Goal: Information Seeking & Learning: Learn about a topic

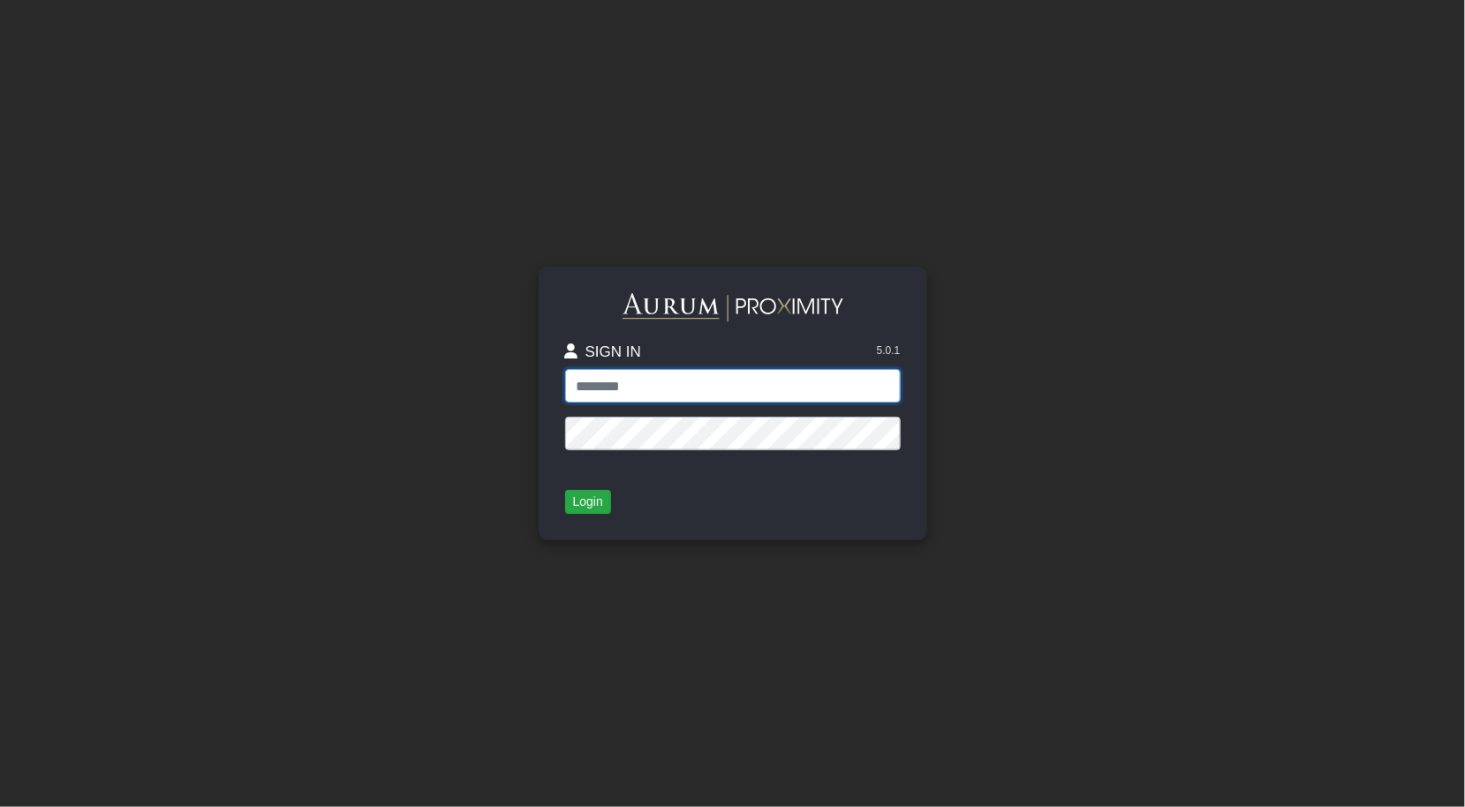
type input "**********"
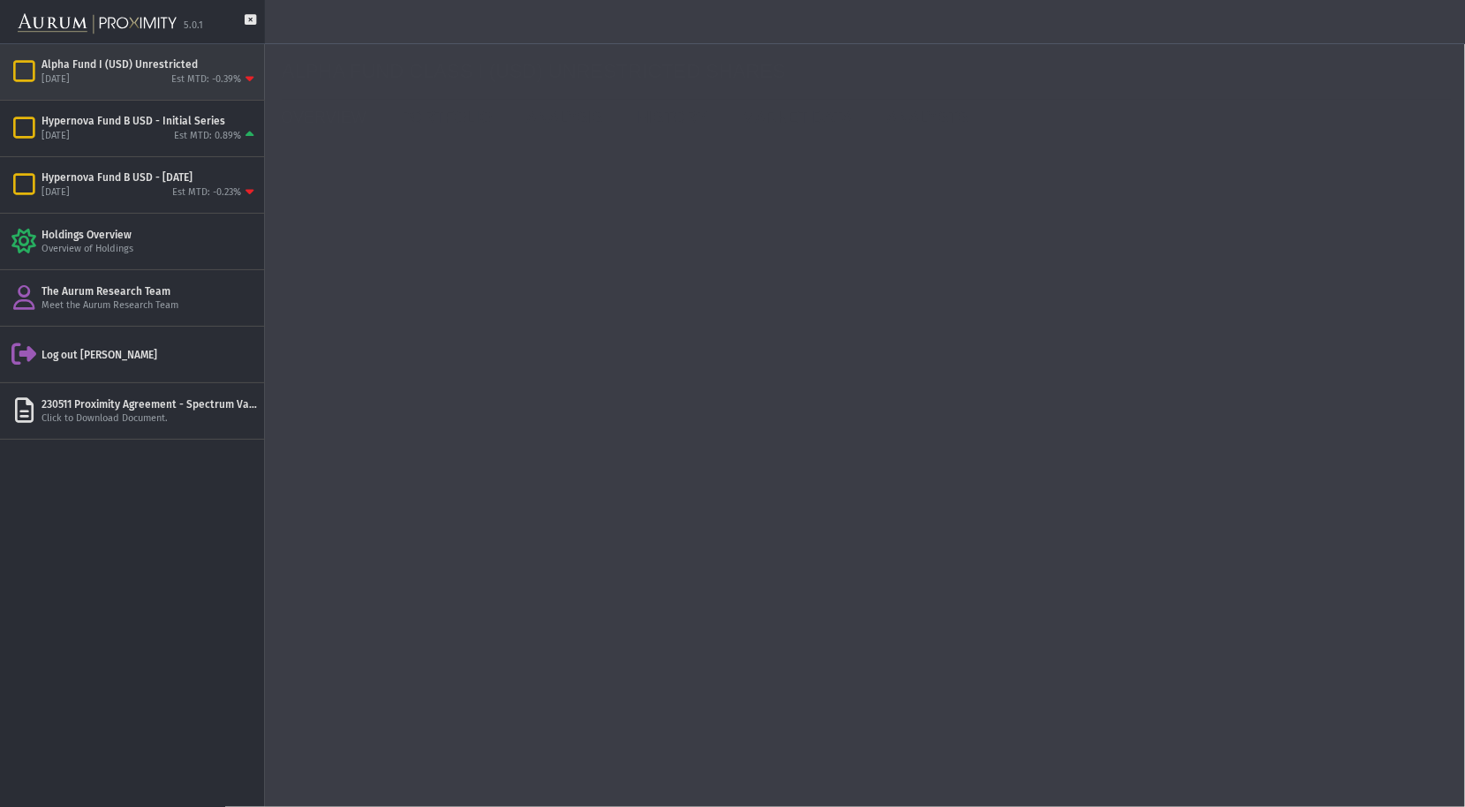
click at [125, 80] on div "[DATE] Est MTD: -0.39%" at bounding box center [149, 80] width 216 height 16
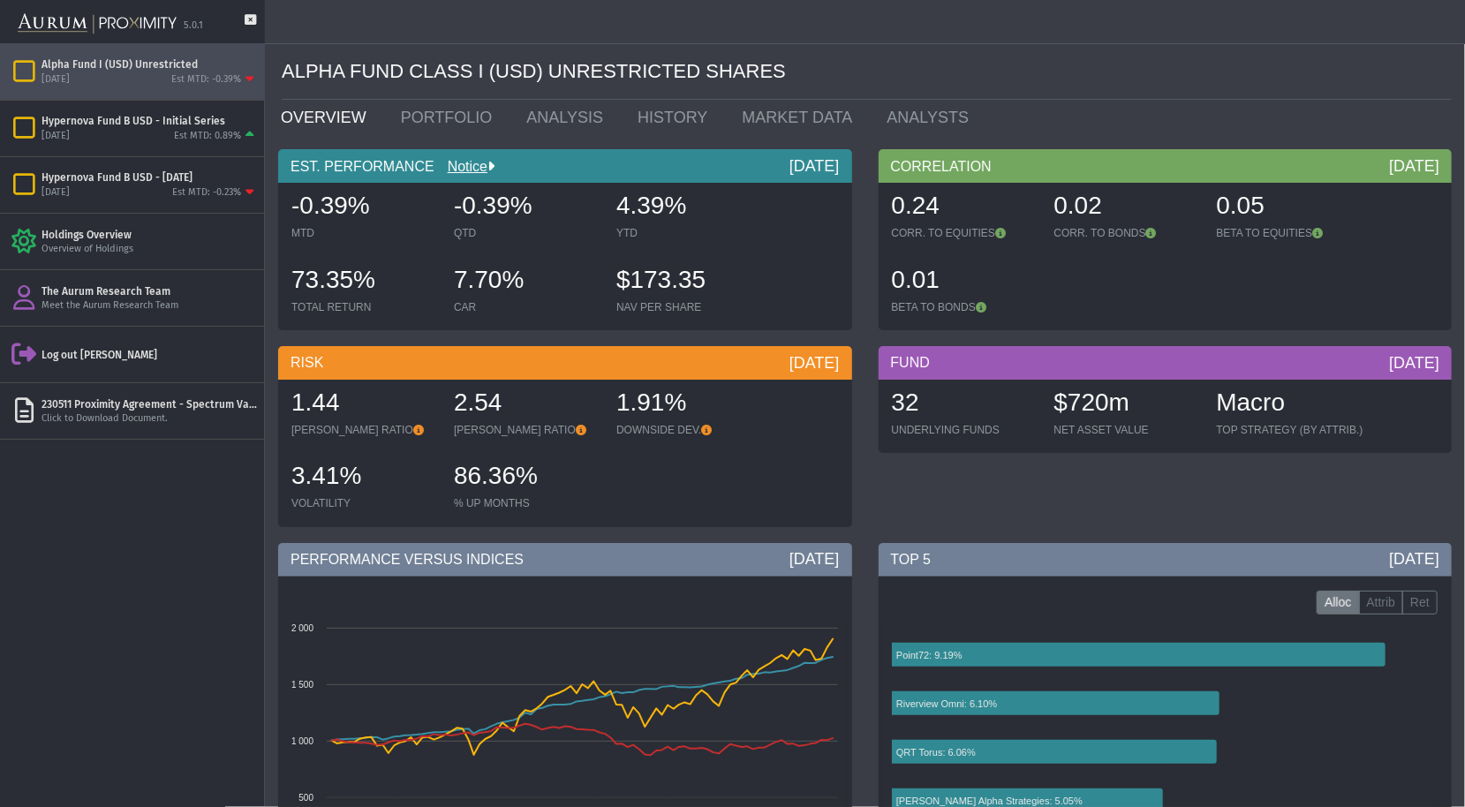
click at [145, 64] on div "Alpha Fund I (USD) Unrestricted" at bounding box center [149, 64] width 216 height 14
click at [479, 121] on link "PORTFOLIO" at bounding box center [451, 117] width 126 height 35
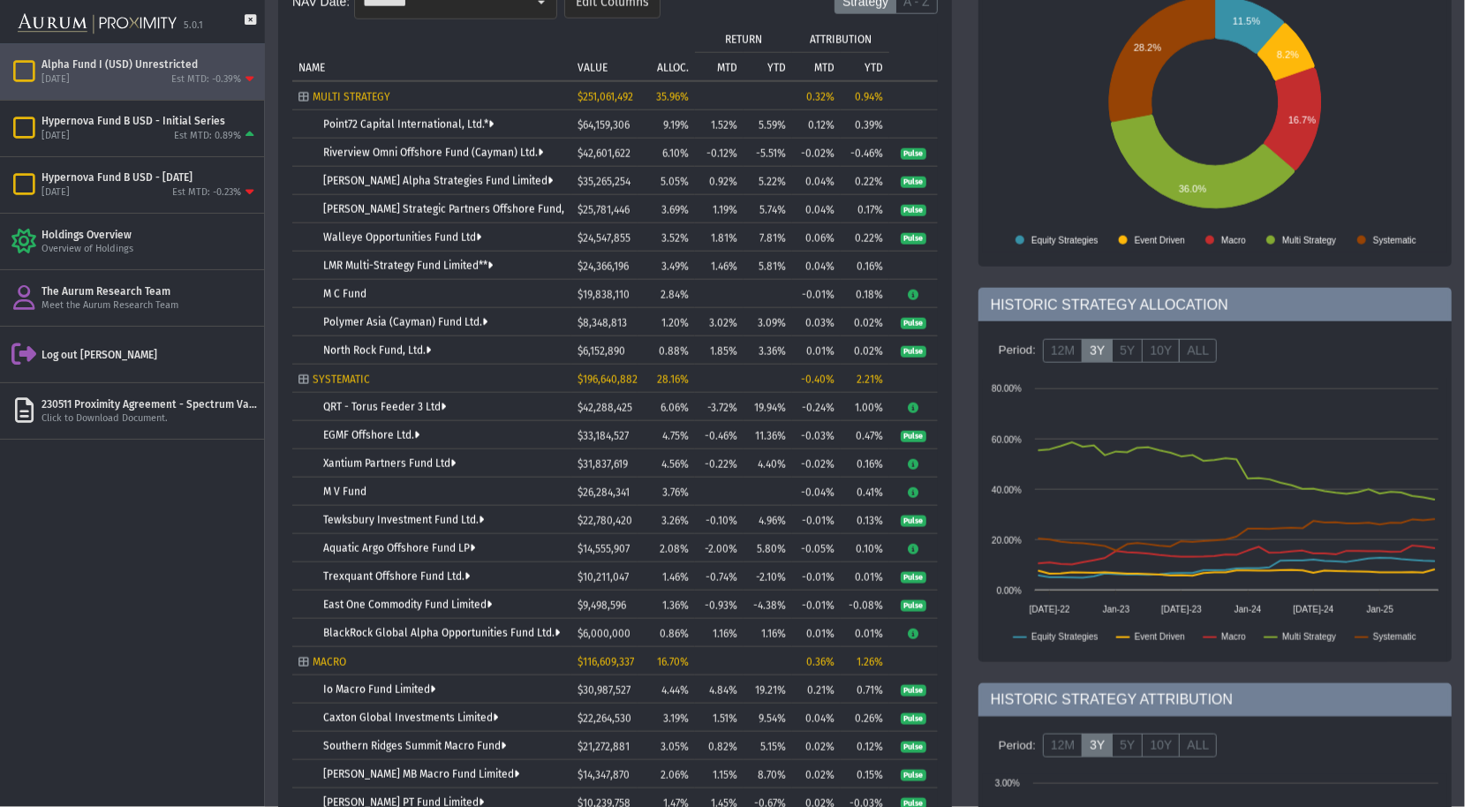
scroll to position [210, 0]
click at [909, 404] on icon "Tree list with 37 rows and 10 columns. Press Ctrl + right arrow to expand the f…" at bounding box center [913, 407] width 13 height 11
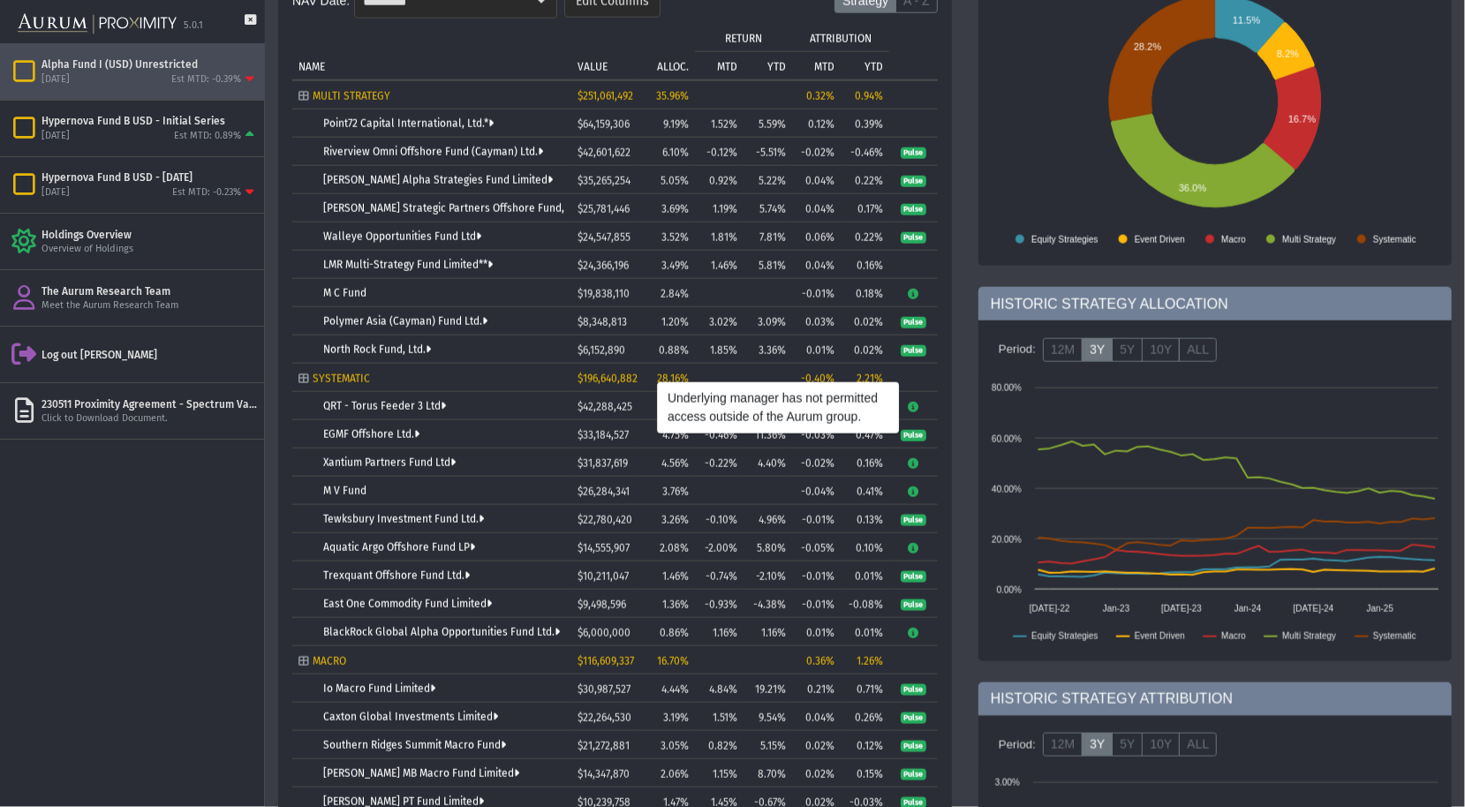
click at [912, 299] on icon "Tree list with 37 rows and 10 columns. Press Ctrl + right arrow to expand the f…" at bounding box center [913, 294] width 13 height 11
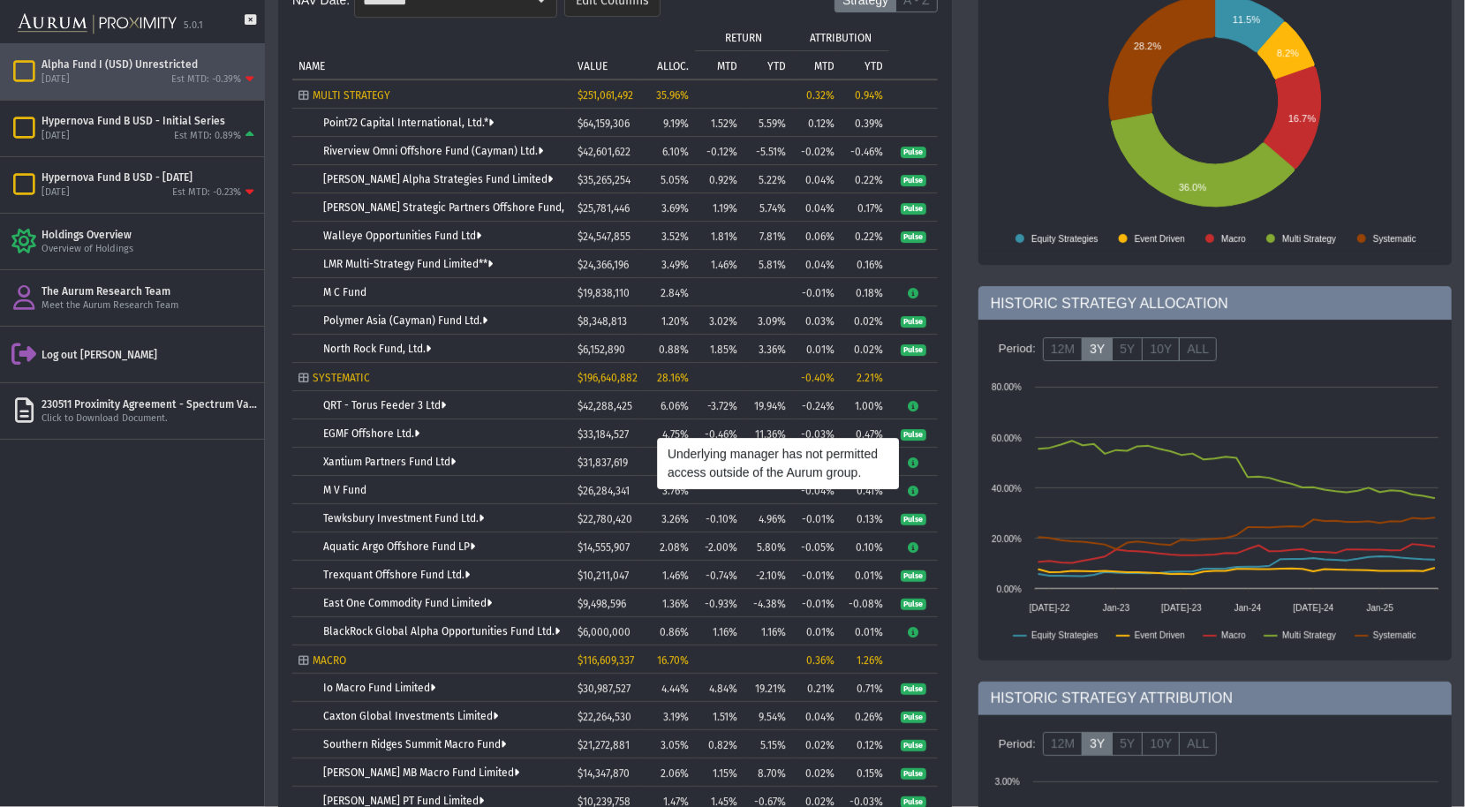
click at [908, 412] on icon "Tree list with 37 rows and 10 columns. Press Ctrl + right arrow to expand the f…" at bounding box center [913, 407] width 13 height 11
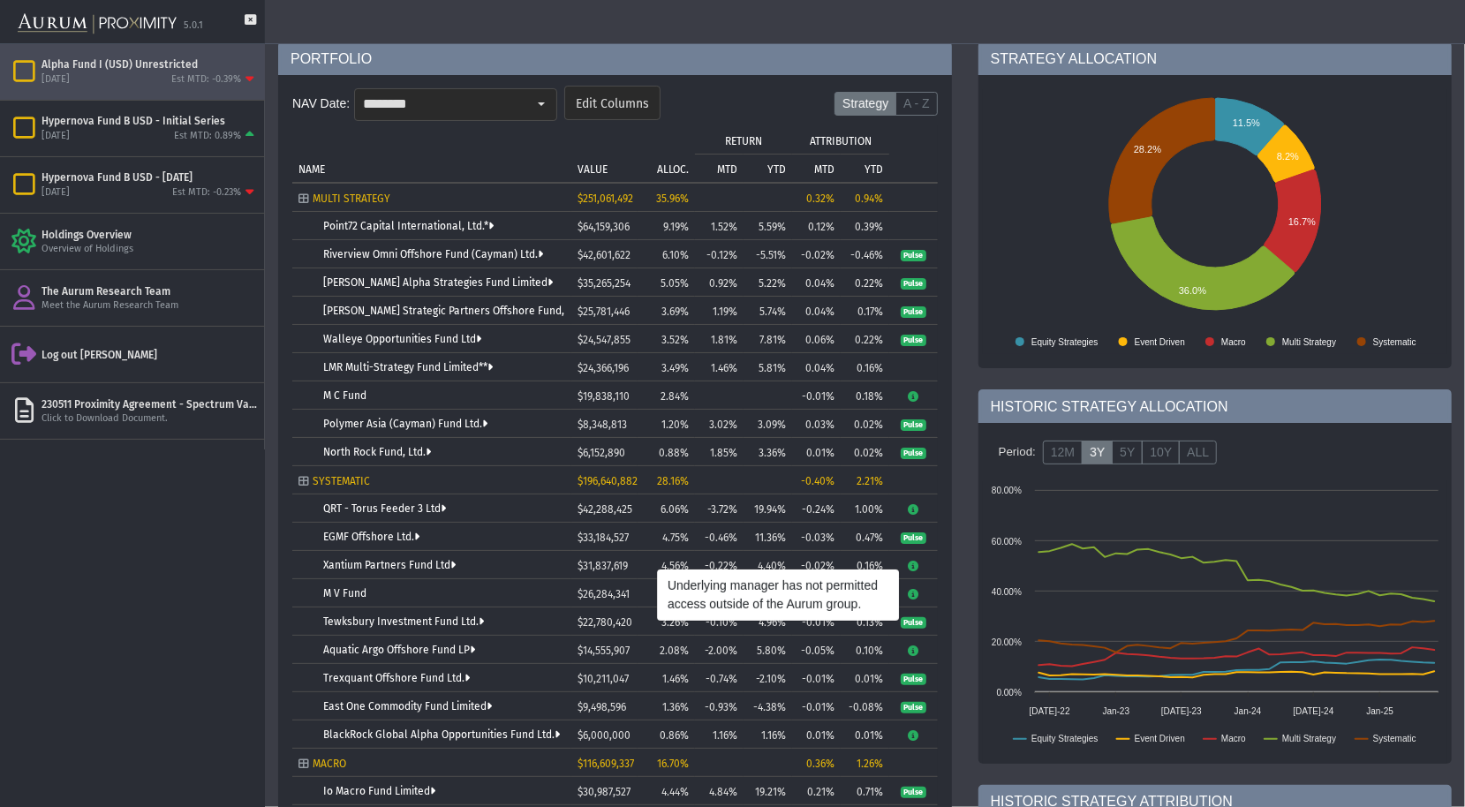
scroll to position [0, 0]
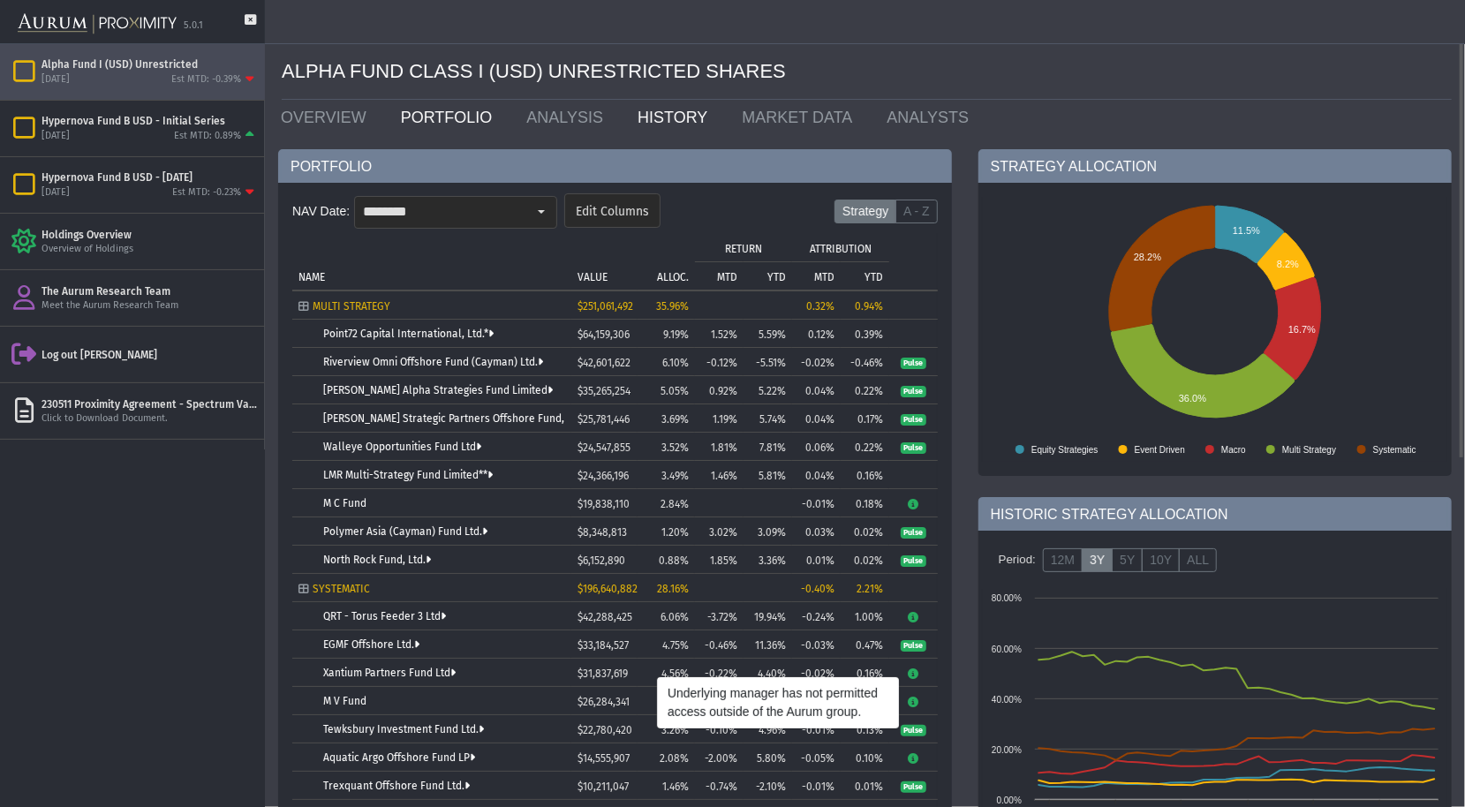
click at [653, 107] on link "HISTORY" at bounding box center [676, 117] width 104 height 35
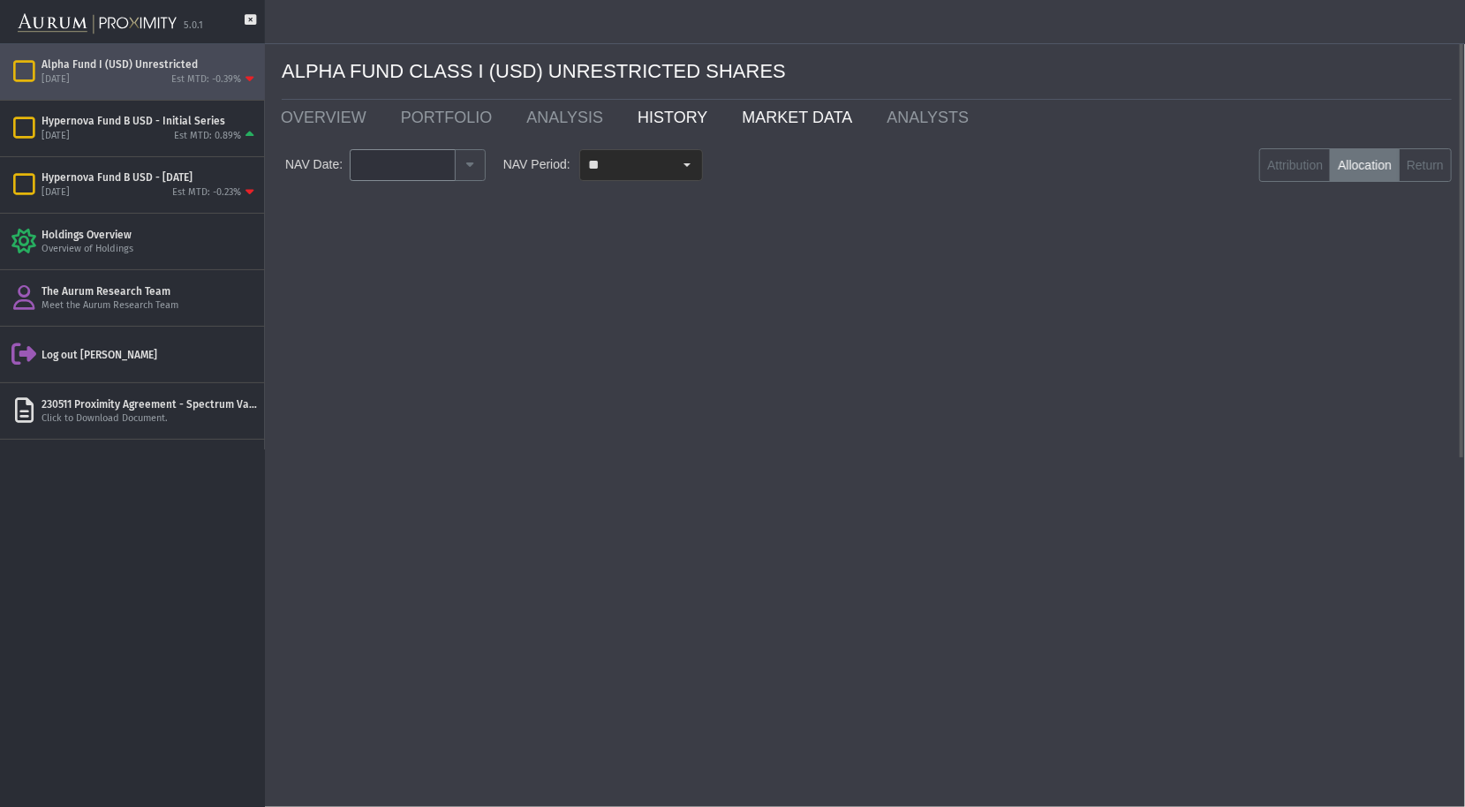
type input "********"
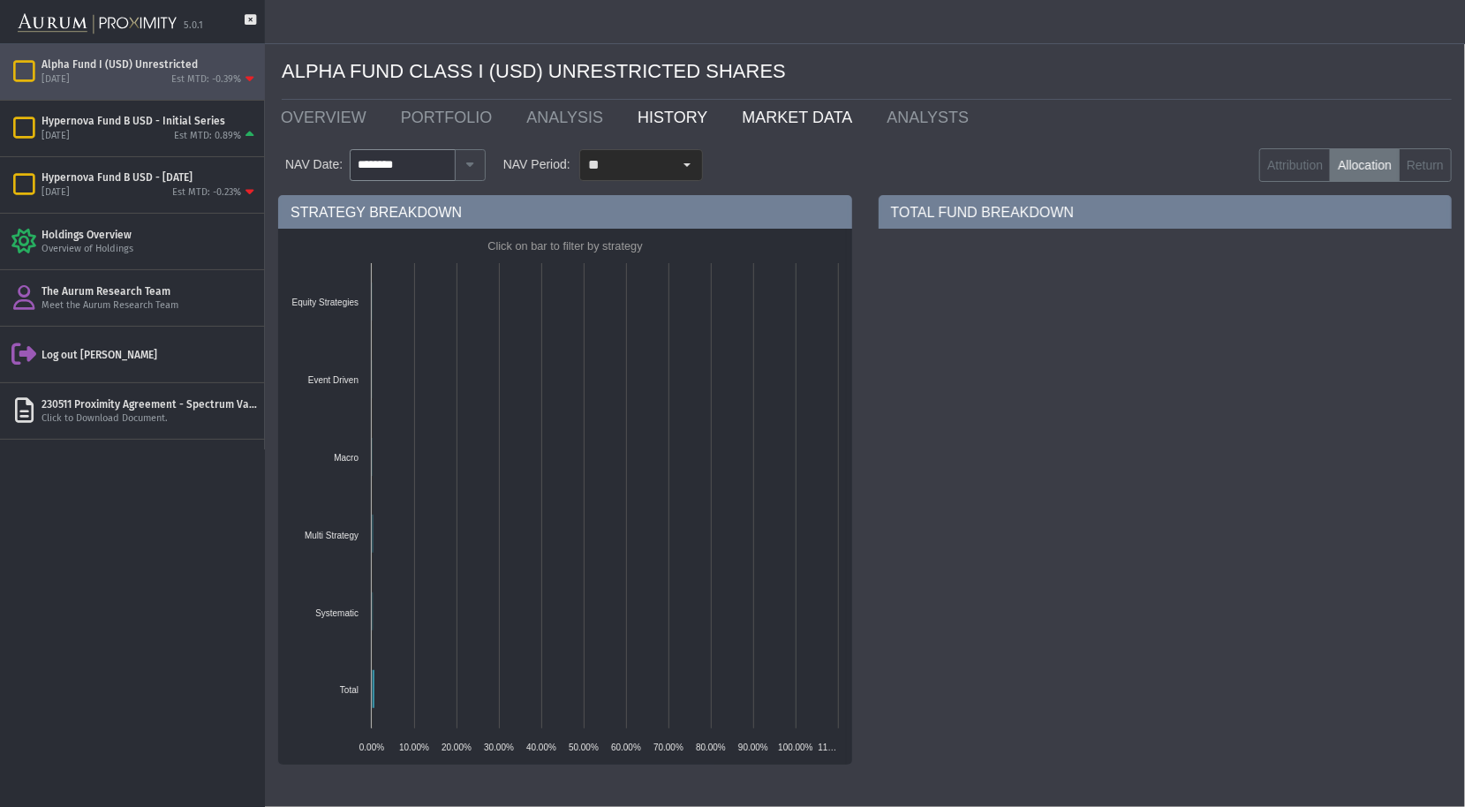
click at [728, 114] on link "MARKET DATA" at bounding box center [800, 117] width 145 height 35
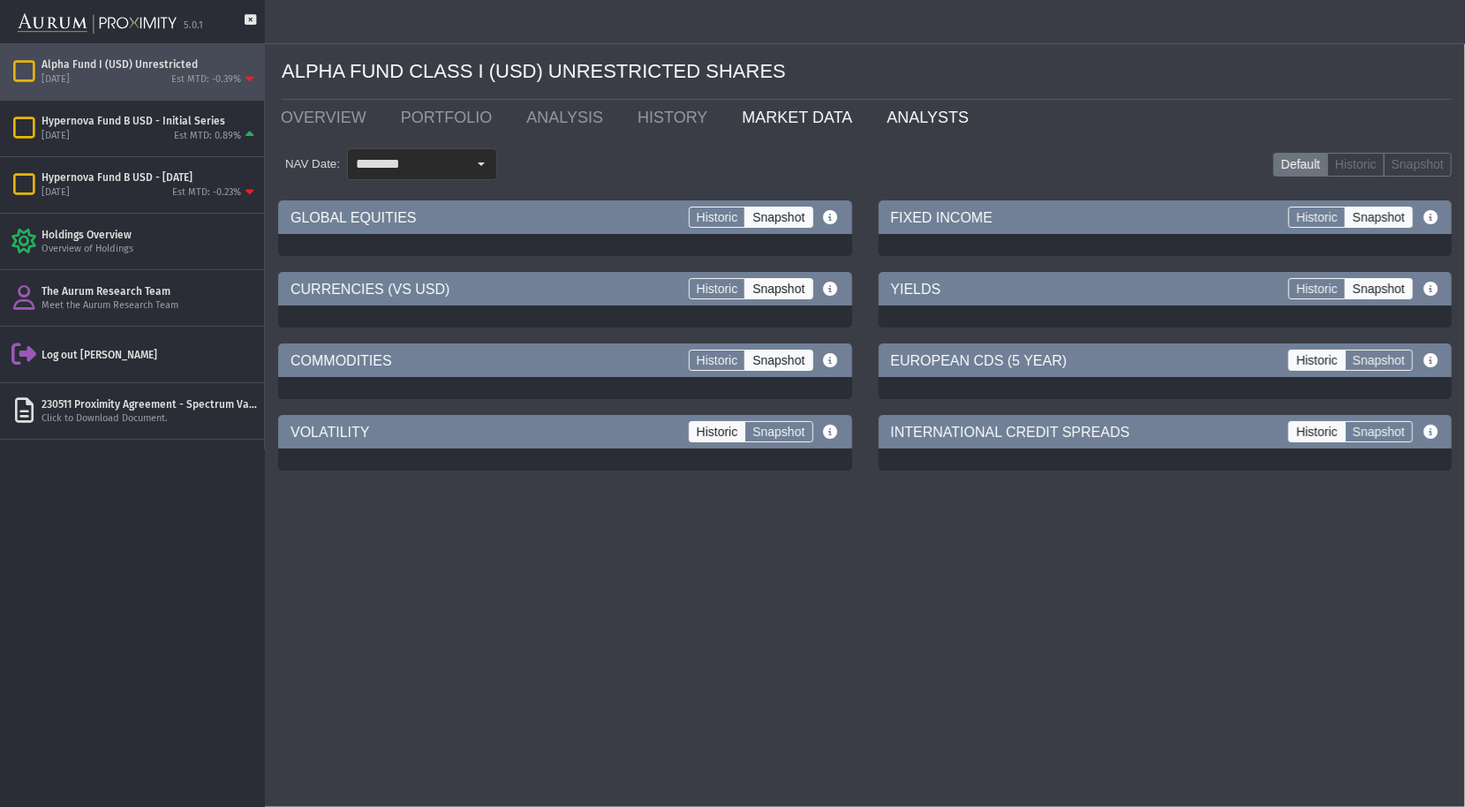
click at [888, 119] on link "ANALYSTS" at bounding box center [931, 117] width 117 height 35
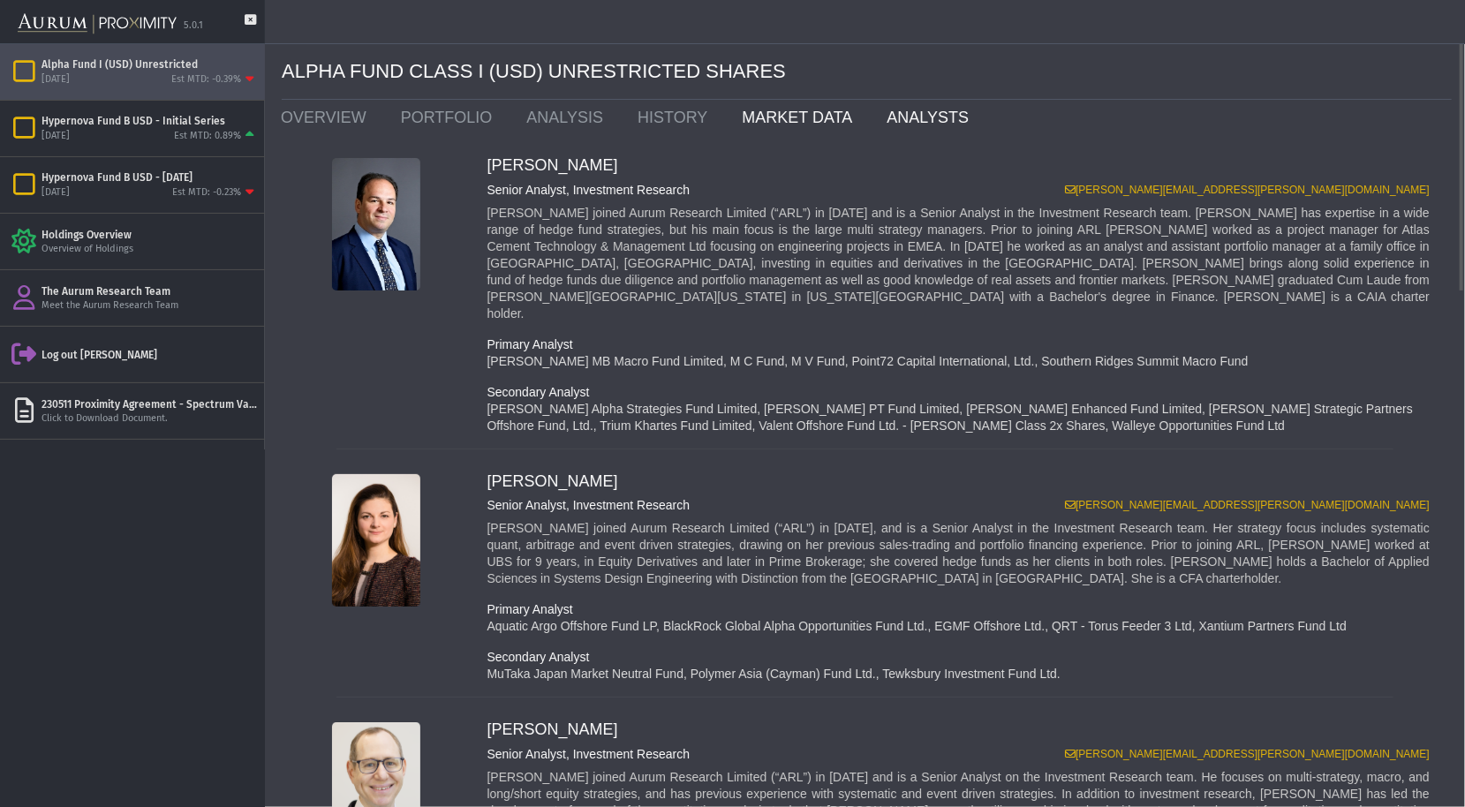
click at [768, 117] on link "MARKET DATA" at bounding box center [800, 117] width 145 height 35
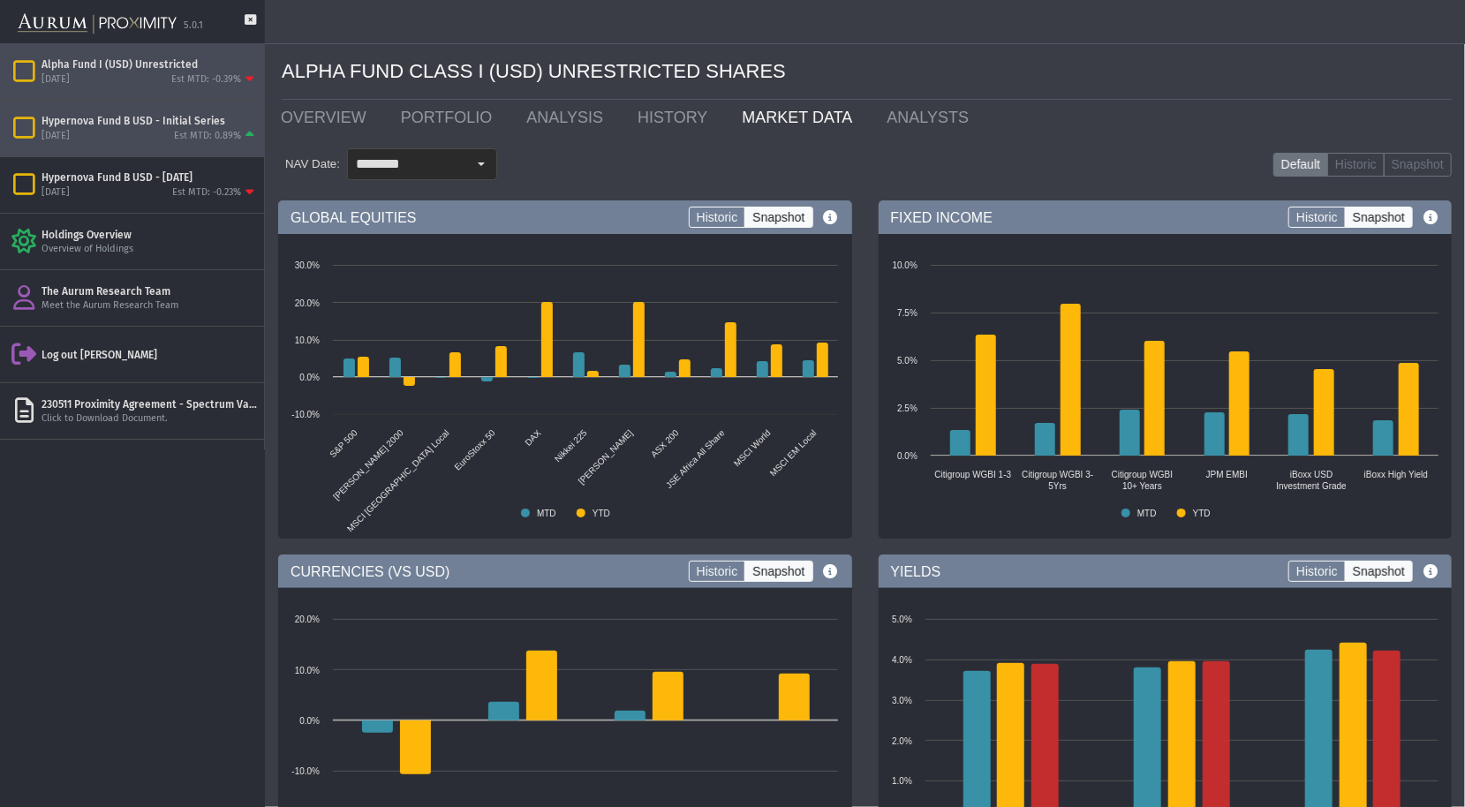
click at [184, 146] on div "Hypernova Fund B USD - Initial Series [DATE] Est MTD: 0.89%" at bounding box center [132, 129] width 265 height 56
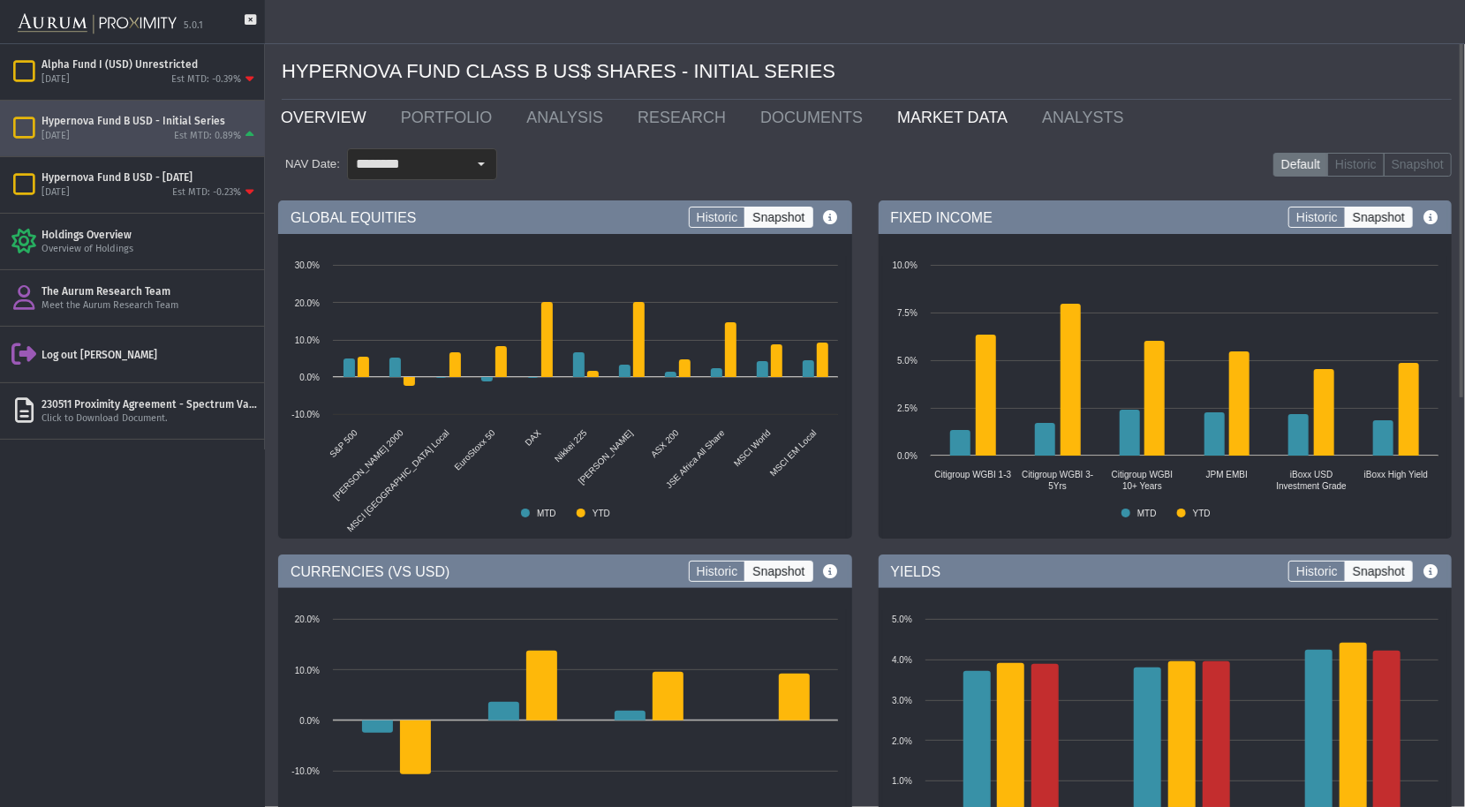
click at [336, 106] on link "OVERVIEW" at bounding box center [328, 117] width 120 height 35
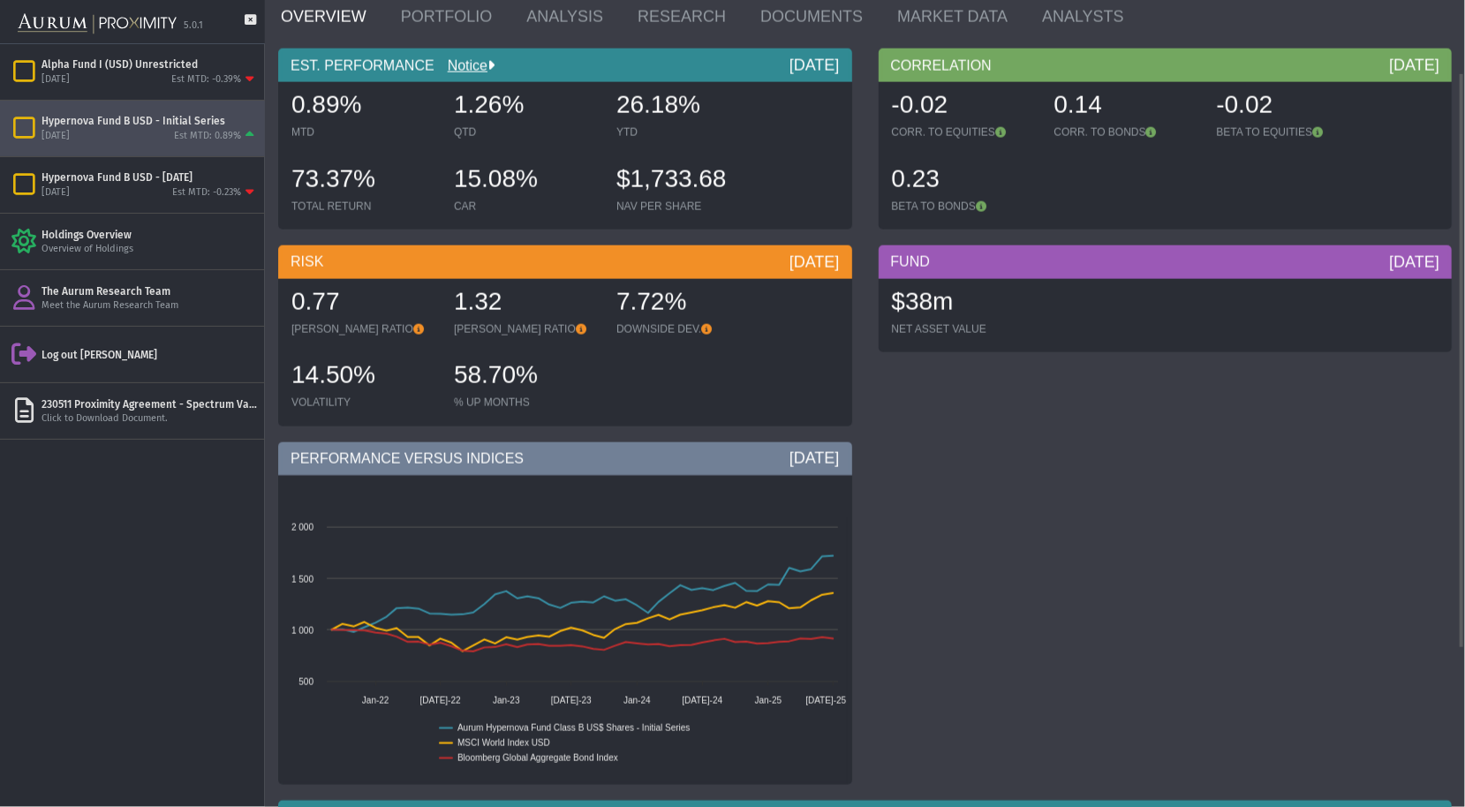
scroll to position [1, 0]
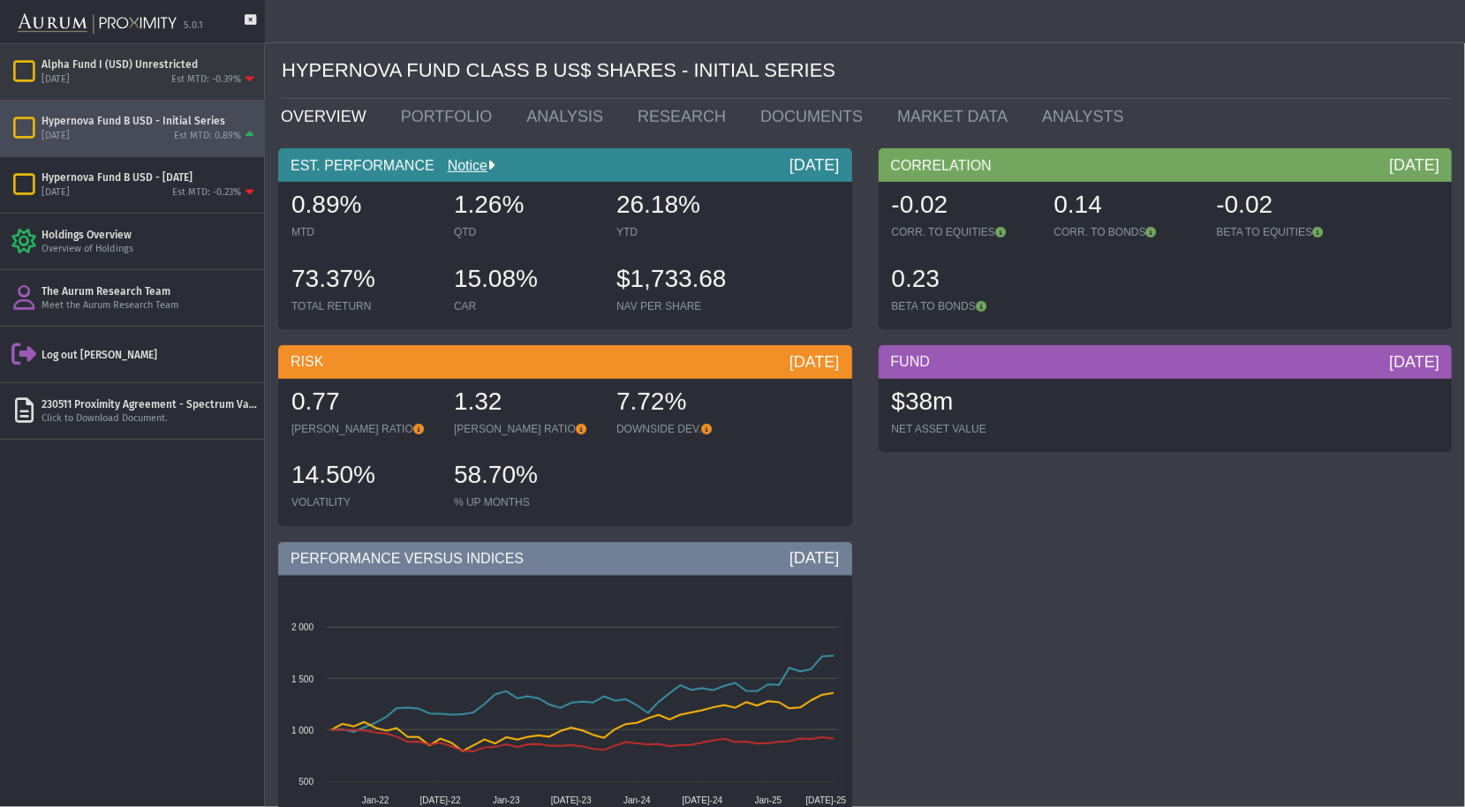
click at [173, 72] on div "Est MTD: -0.39%" at bounding box center [214, 80] width 87 height 16
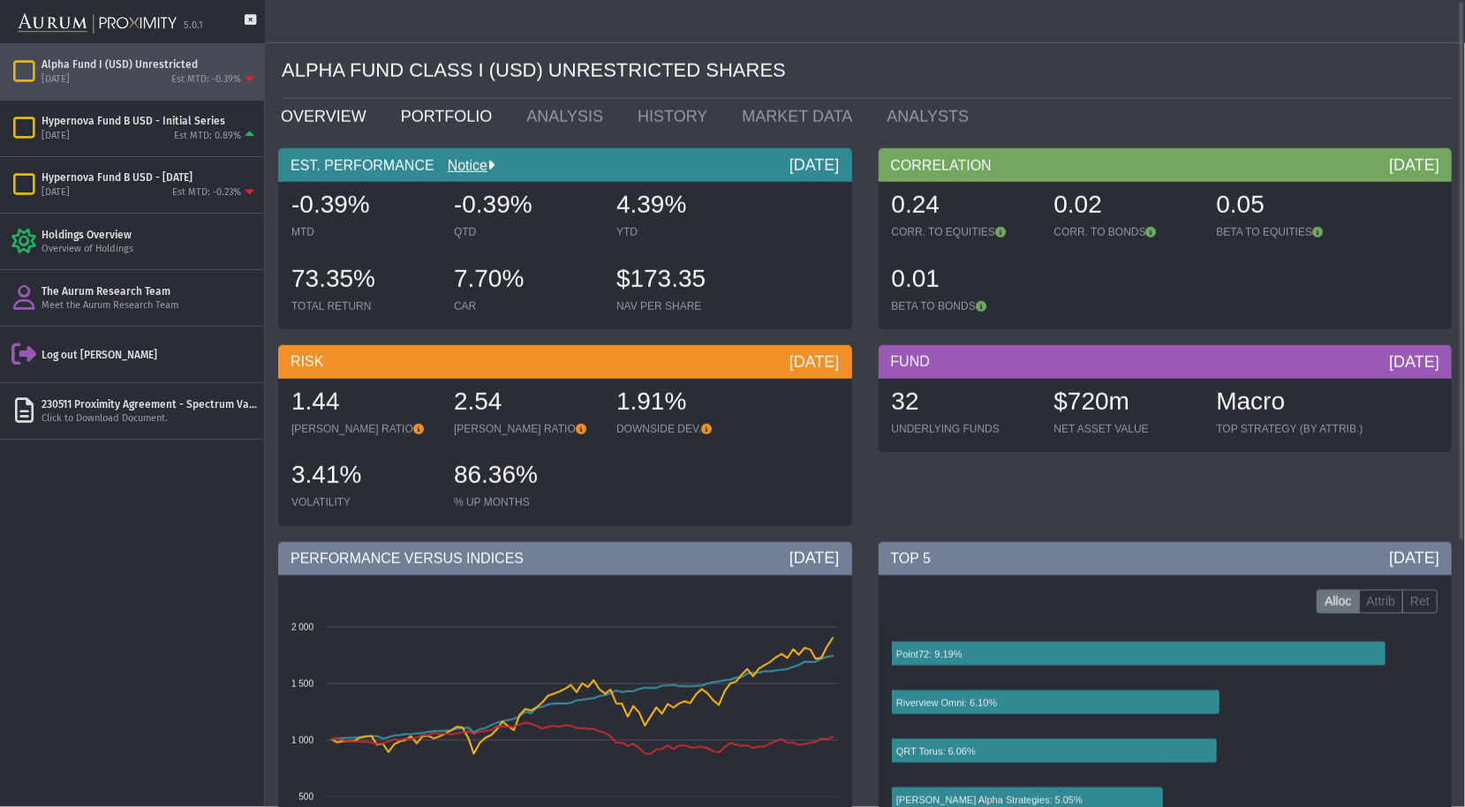
click at [406, 119] on link "PORTFOLIO" at bounding box center [451, 116] width 126 height 35
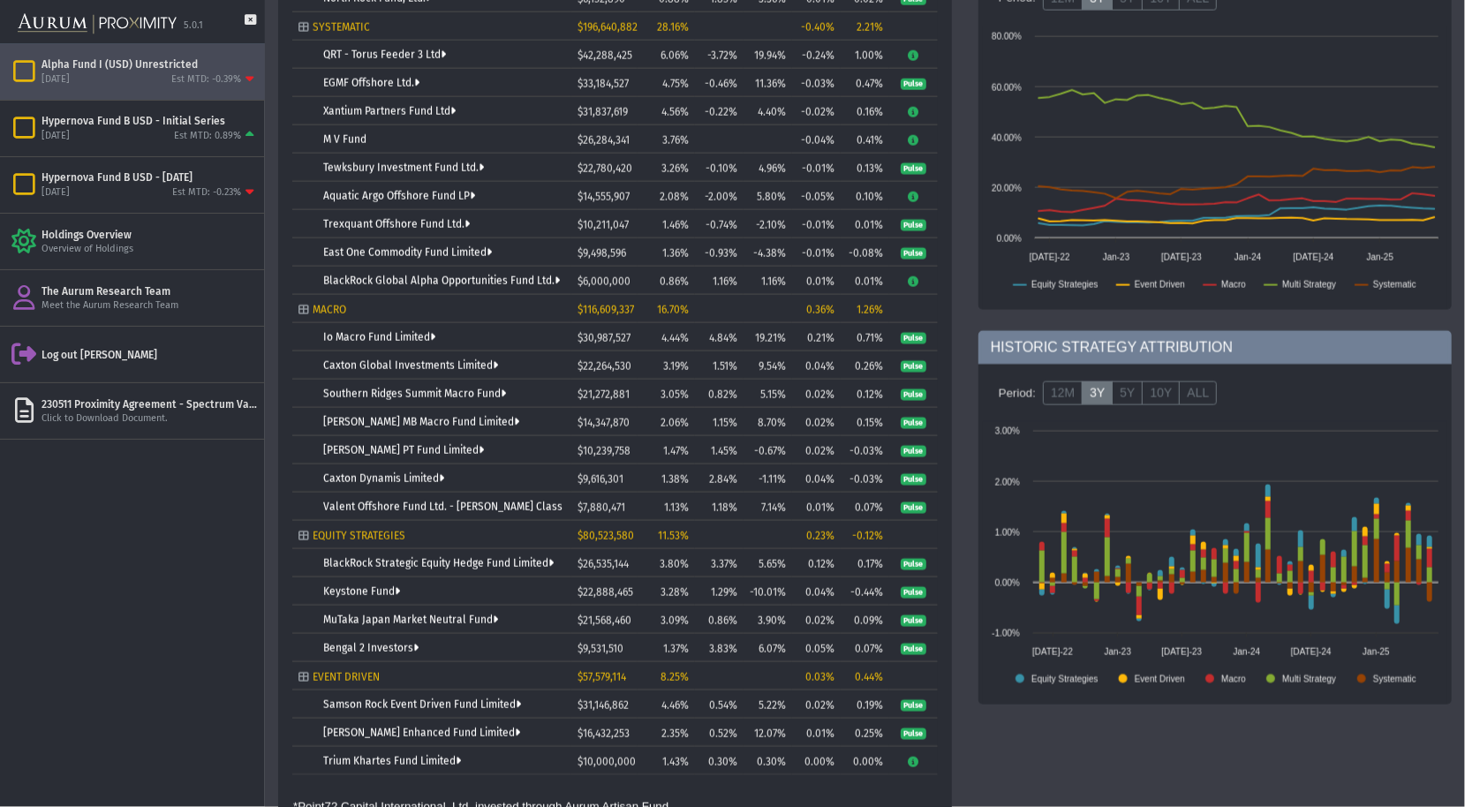
scroll to position [609, 0]
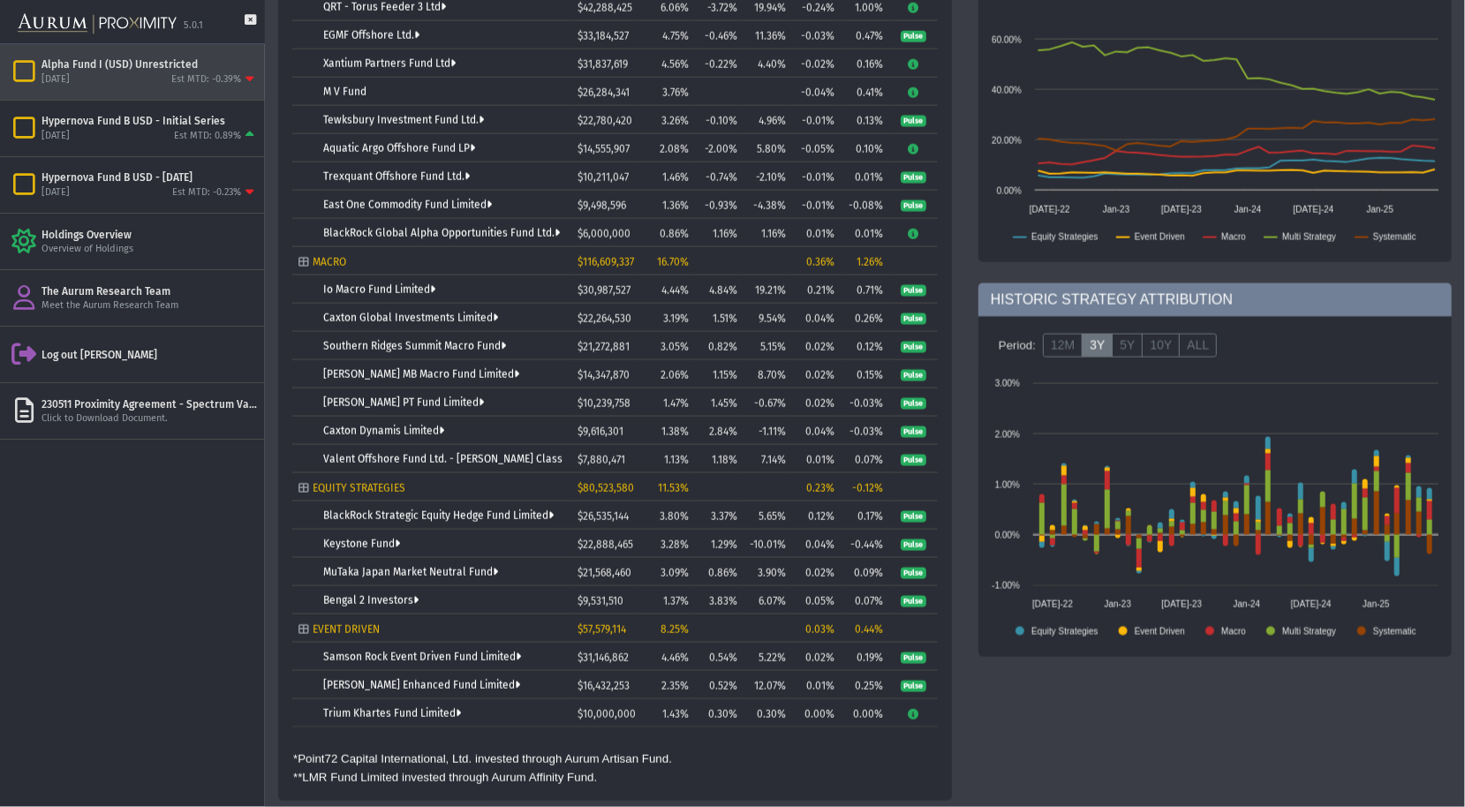
click at [108, 67] on div "Alpha Fund I (USD) Unrestricted" at bounding box center [149, 64] width 216 height 14
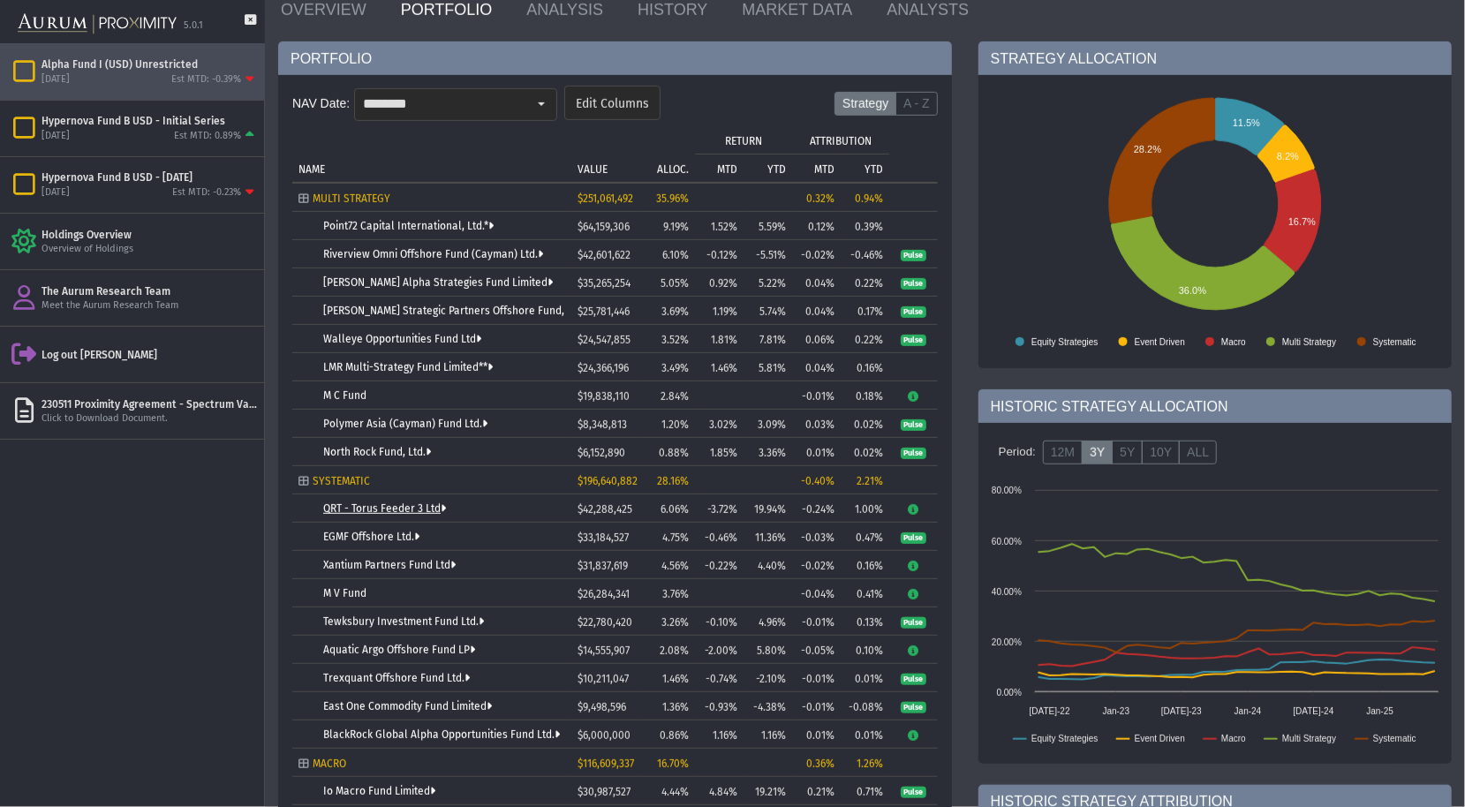
scroll to position [211, 0]
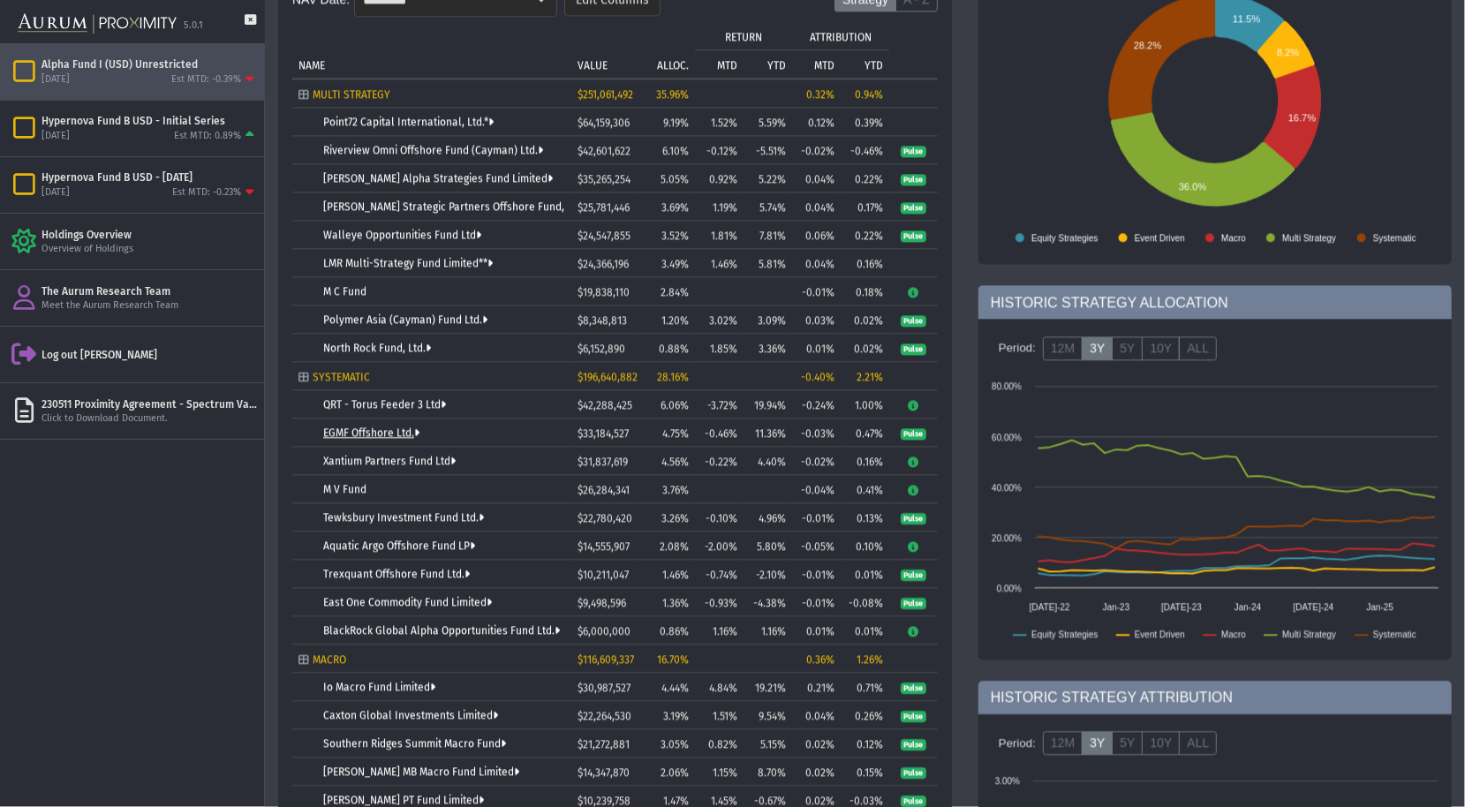
click at [358, 431] on link "EGMF Offshore Ltd." at bounding box center [371, 433] width 96 height 12
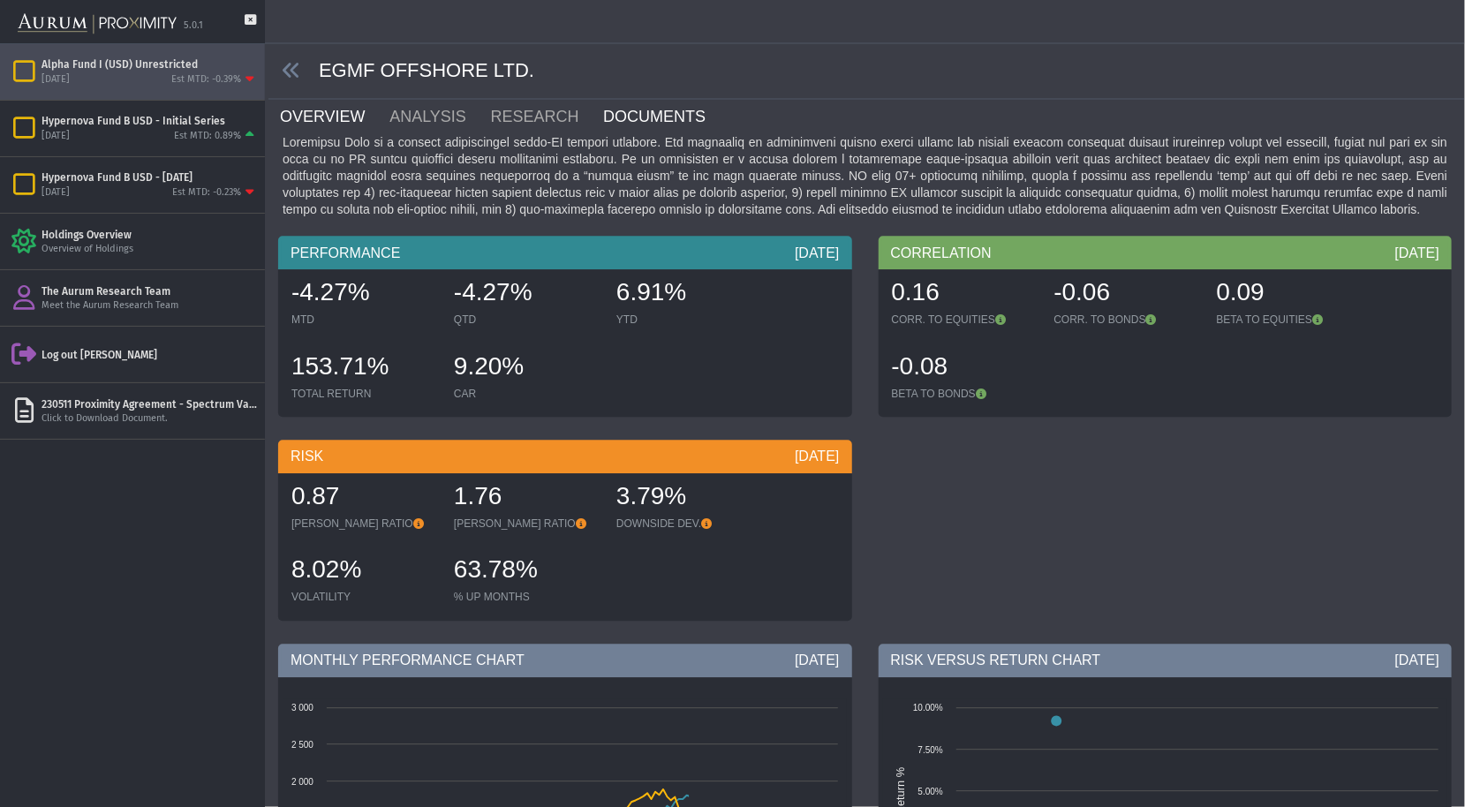
click at [638, 116] on link "DOCUMENTS" at bounding box center [664, 116] width 127 height 35
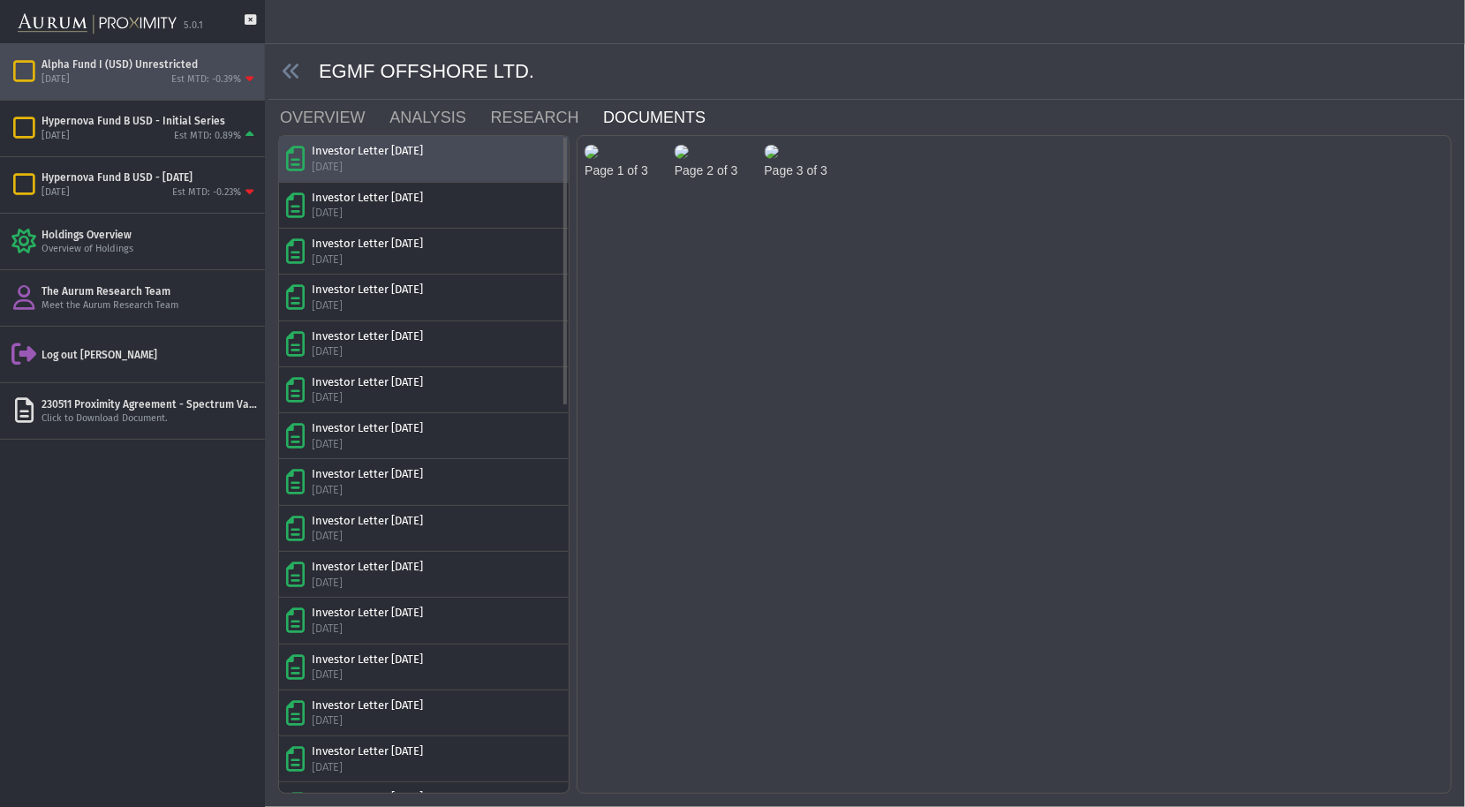
click at [421, 148] on div "Investor Letter [DATE]" at bounding box center [367, 151] width 111 height 16
click at [599, 159] on img at bounding box center [592, 152] width 14 height 14
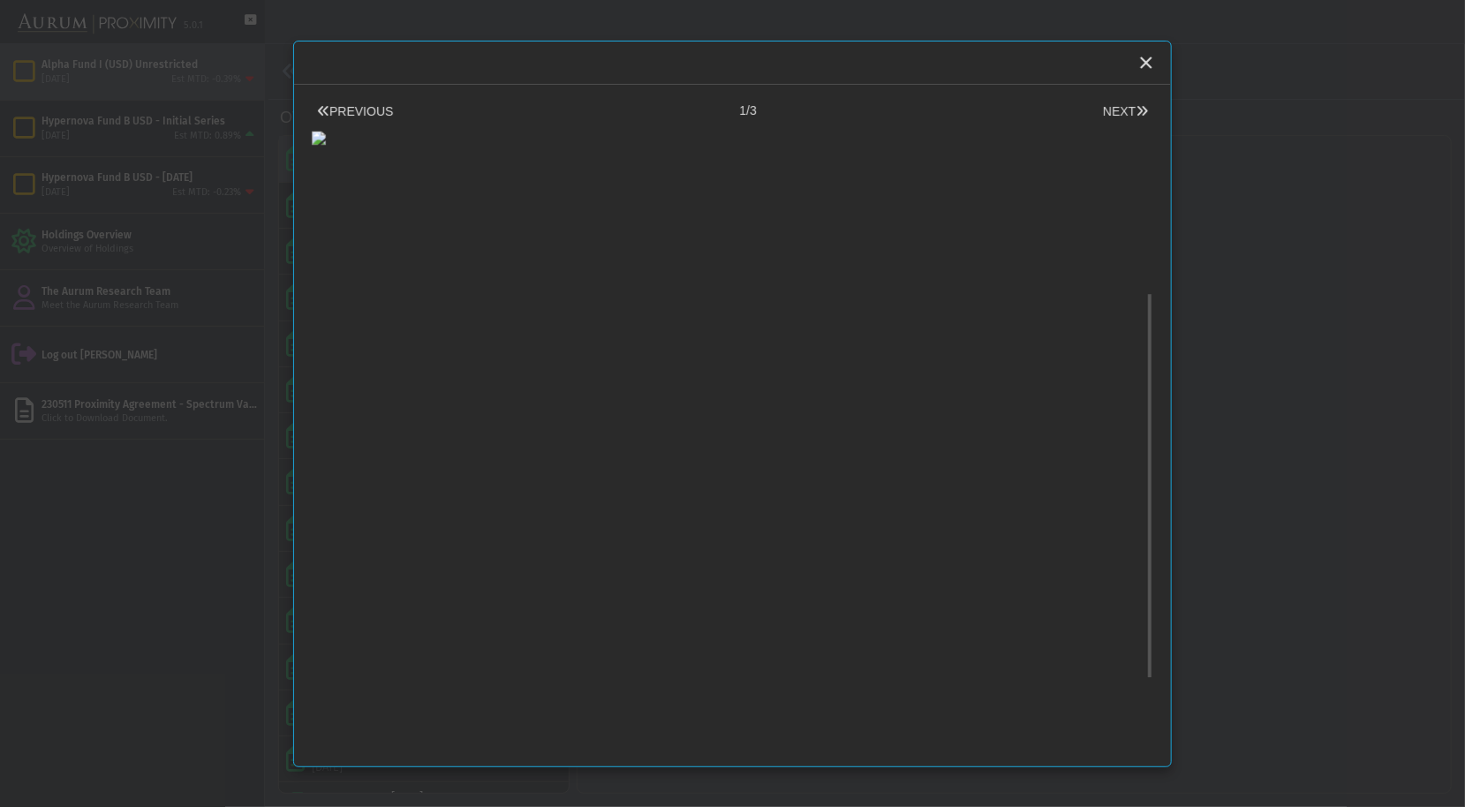
scroll to position [337, 0]
